Goal: Transaction & Acquisition: Purchase product/service

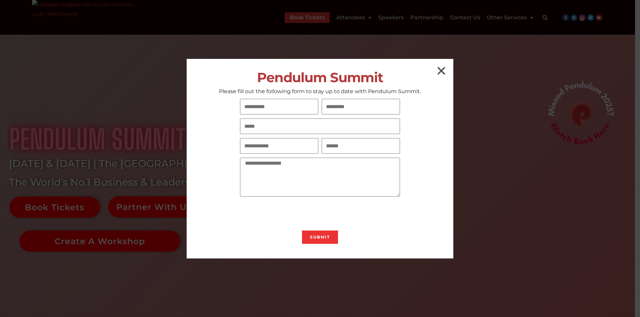
click at [441, 67] on icon "Close" at bounding box center [441, 71] width 11 height 11
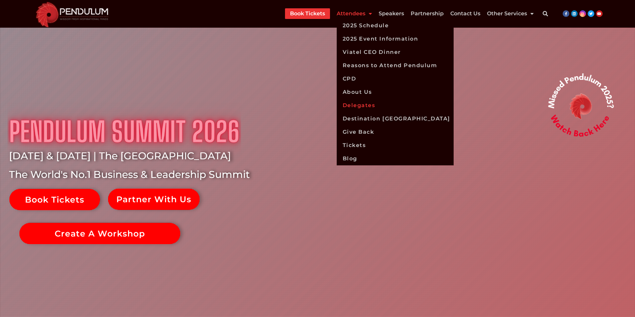
click at [355, 106] on link "Delegates" at bounding box center [394, 105] width 117 height 13
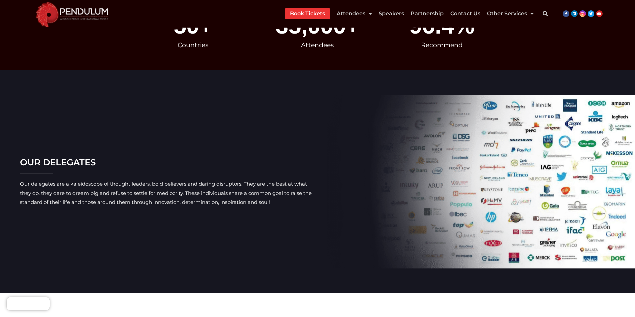
scroll to position [133, 0]
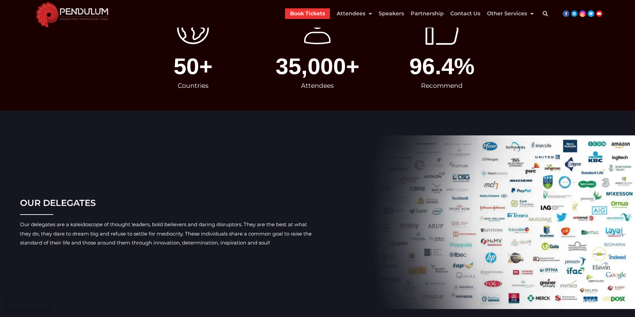
click at [71, 14] on img at bounding box center [72, 14] width 81 height 28
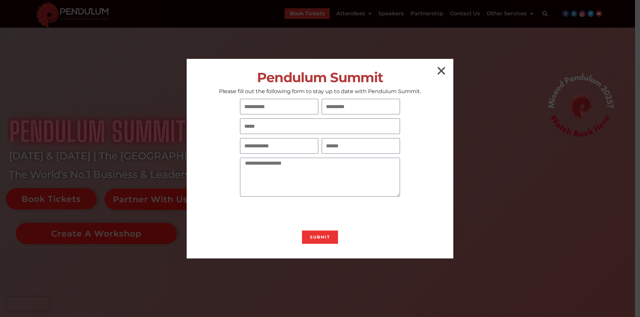
click at [444, 70] on icon "Close" at bounding box center [441, 71] width 11 height 11
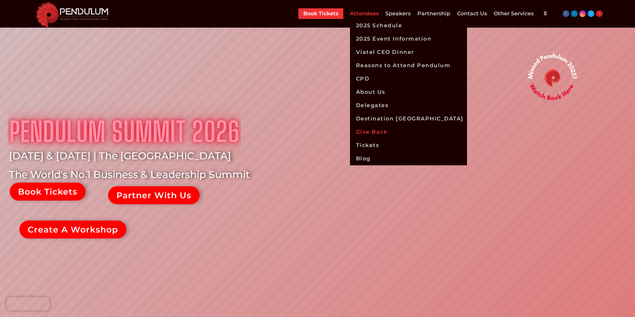
click at [359, 131] on link "Give Back" at bounding box center [408, 132] width 117 height 13
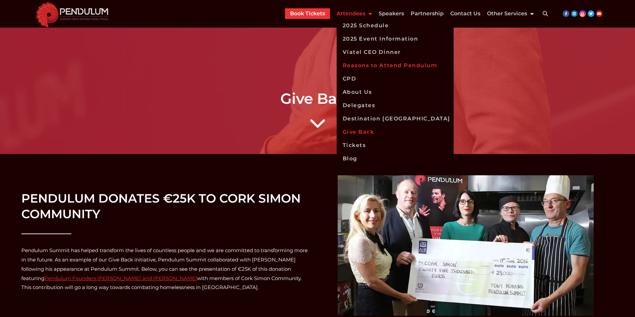
click at [373, 65] on link "Reasons to Attend Pendulum" at bounding box center [394, 65] width 117 height 13
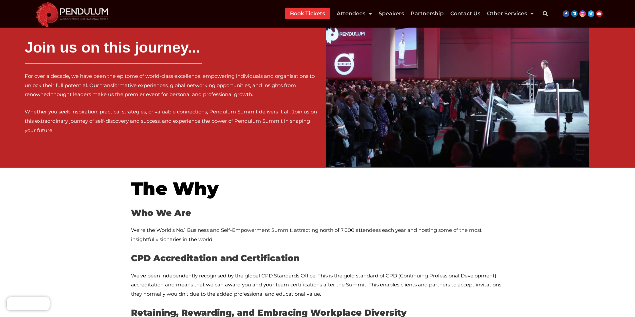
scroll to position [275, 0]
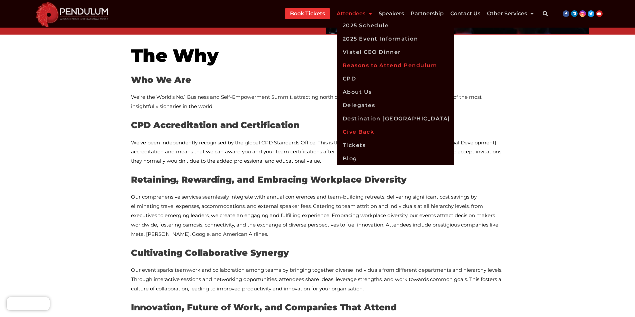
click at [360, 134] on link "Give Back" at bounding box center [394, 132] width 117 height 13
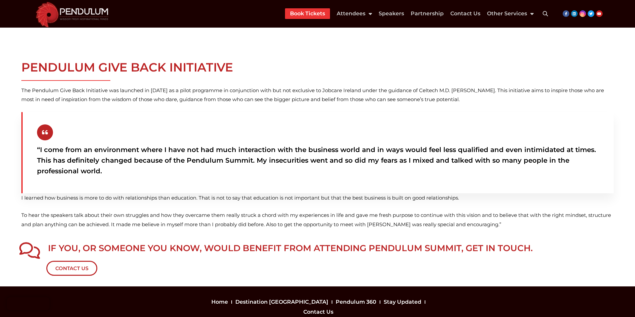
scroll to position [490, 0]
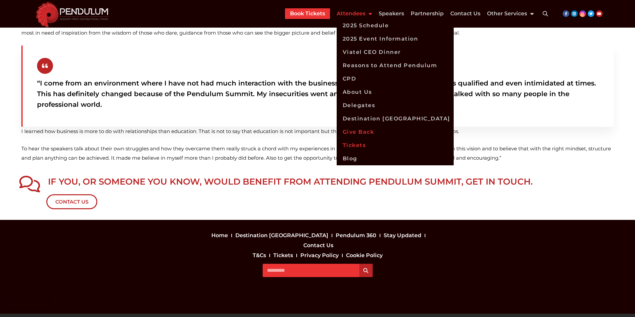
click at [358, 145] on link "Tickets" at bounding box center [394, 145] width 117 height 13
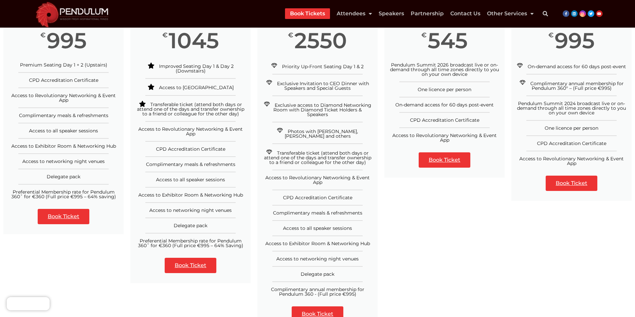
scroll to position [167, 0]
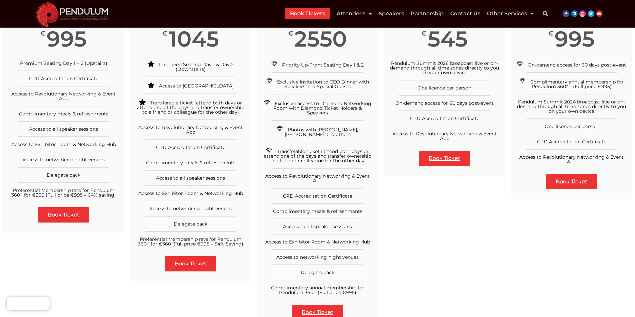
drag, startPoint x: 50, startPoint y: 161, endPoint x: 79, endPoint y: 161, distance: 29.3
click at [79, 161] on span "Access to networking night venues" at bounding box center [63, 160] width 82 height 6
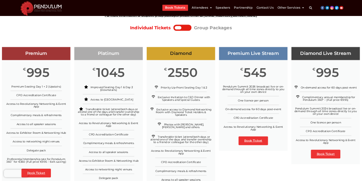
scroll to position [67, 0]
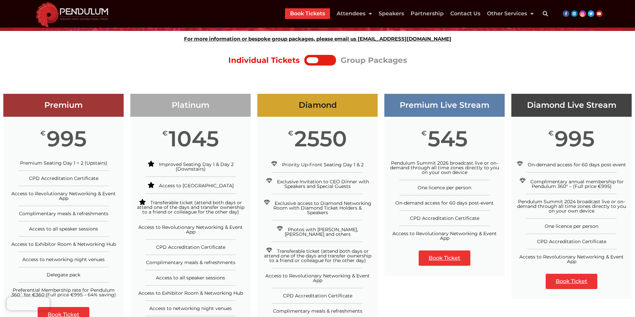
drag, startPoint x: 538, startPoint y: 68, endPoint x: 556, endPoint y: 62, distance: 19.4
click at [556, 61] on div "Individual Tickets Group Packages" at bounding box center [317, 60] width 621 height 14
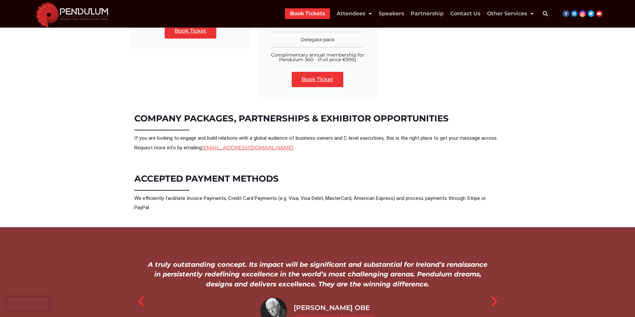
scroll to position [532, 0]
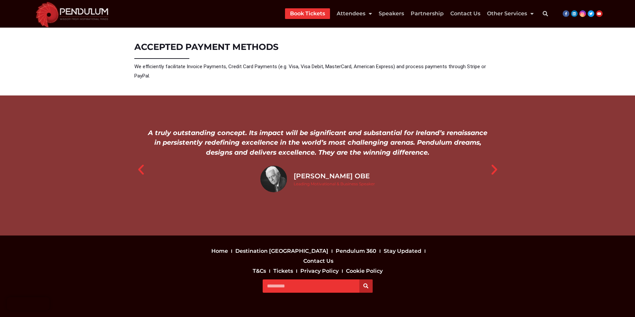
click at [505, 151] on div "We invited 13 clients from US, South Africa and across Europe for the 2016 Pend…" at bounding box center [318, 170] width 380 height 104
click at [494, 163] on icon "Next slide" at bounding box center [493, 169] width 13 height 13
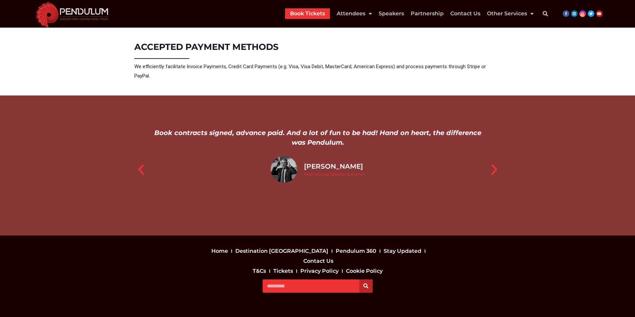
click at [494, 163] on icon "Next slide" at bounding box center [493, 169] width 13 height 13
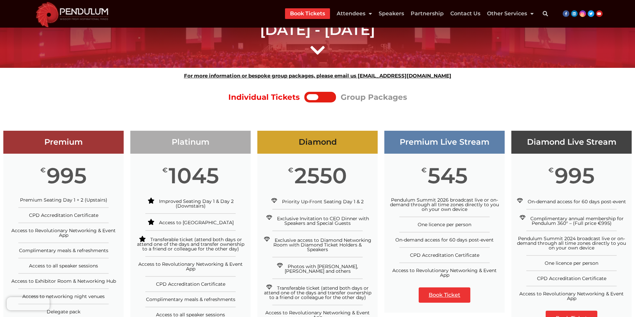
scroll to position [0, 0]
